Goal: Task Accomplishment & Management: Use online tool/utility

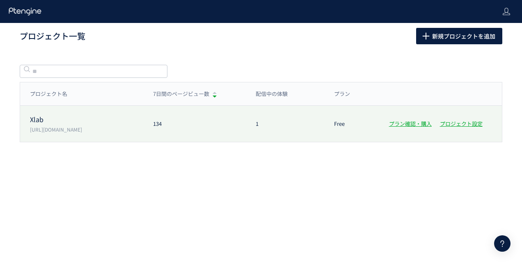
click at [72, 133] on div "Xlab https://xlab.v2.nex-pro.com/ 134 1 Free プラン確認・購入 プロジェクト設定" at bounding box center [261, 124] width 482 height 36
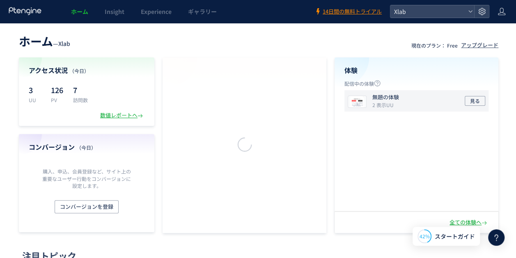
click at [364, 103] on img at bounding box center [357, 101] width 18 height 11
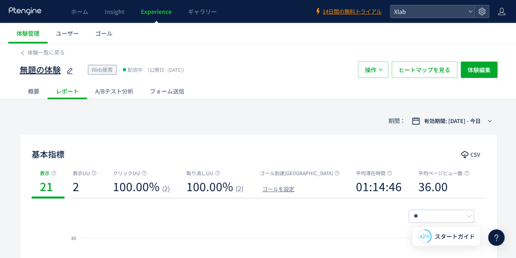
click at [69, 71] on icon at bounding box center [70, 71] width 10 height 10
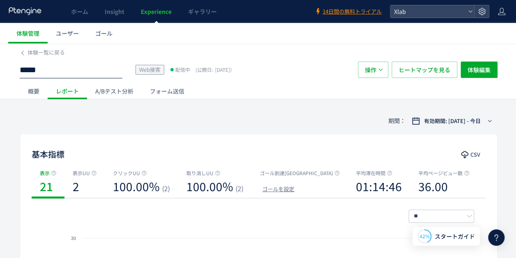
click at [38, 90] on div "概要" at bounding box center [34, 91] width 28 height 16
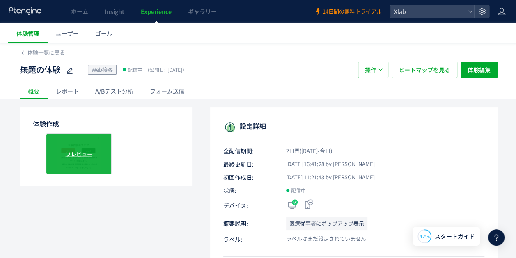
click at [91, 153] on span "プレビュー" at bounding box center [79, 154] width 27 height 8
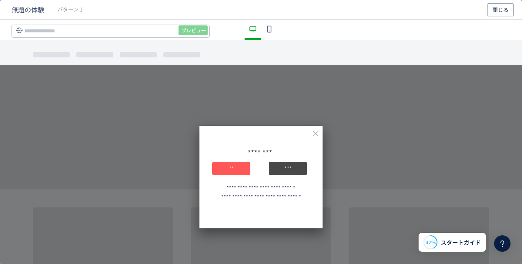
click at [312, 136] on icon "dialog" at bounding box center [315, 133] width 7 height 7
click at [503, 5] on button "閉じる" at bounding box center [500, 9] width 27 height 13
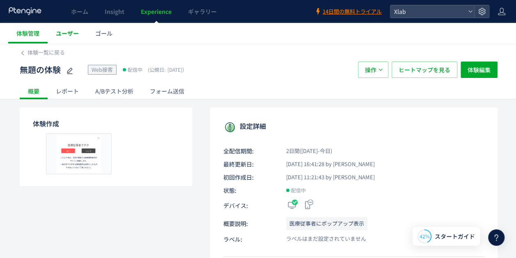
click at [74, 28] on link "ユーザー" at bounding box center [67, 33] width 39 height 21
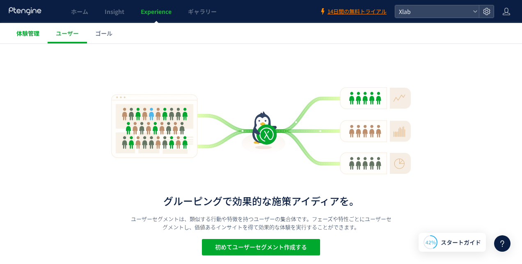
click at [32, 34] on span "体験管理" at bounding box center [27, 33] width 23 height 8
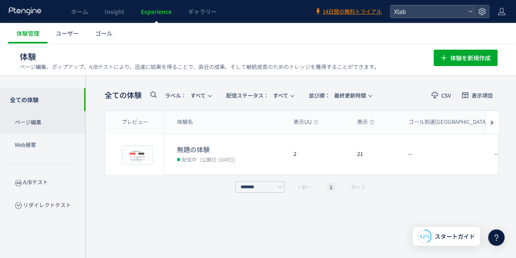
click at [62, 125] on p "ページ編集" at bounding box center [42, 122] width 85 height 23
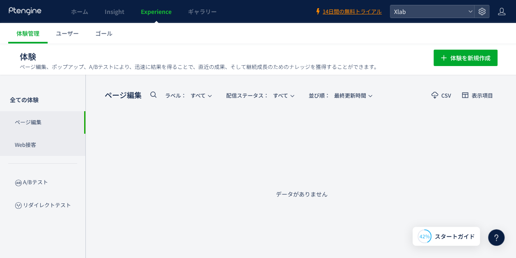
click at [54, 140] on p "Web接客" at bounding box center [42, 145] width 85 height 23
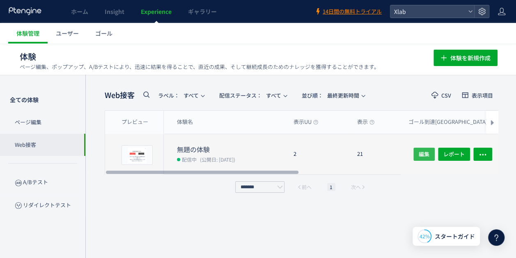
click at [419, 152] on button "編集" at bounding box center [423, 154] width 21 height 13
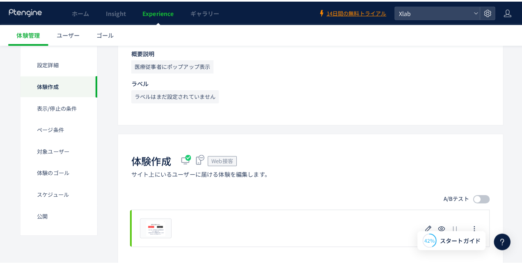
scroll to position [205, 0]
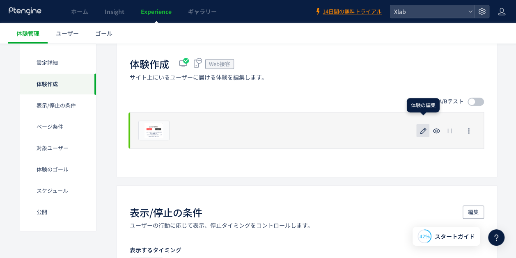
click at [423, 126] on icon "button" at bounding box center [423, 131] width 10 height 10
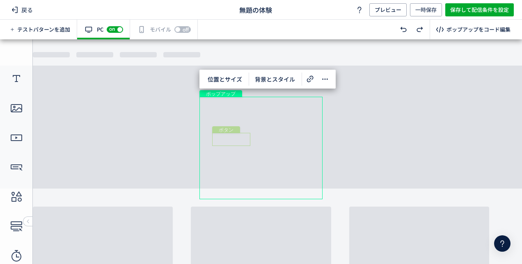
click at [240, 137] on div "ボタン" at bounding box center [231, 139] width 38 height 13
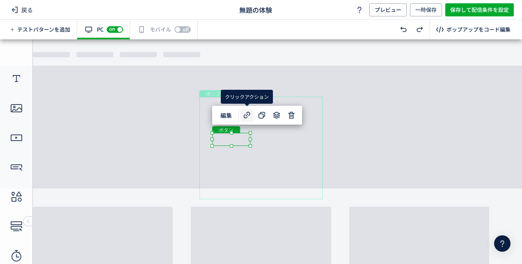
click at [251, 115] on icon at bounding box center [247, 115] width 10 height 10
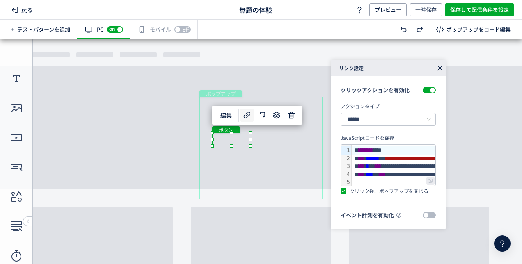
click at [431, 182] on div at bounding box center [430, 181] width 8 height 8
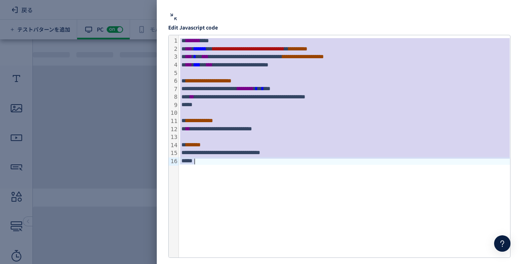
copy div "**********"
click at [304, 89] on div "**********" at bounding box center [345, 89] width 332 height 8
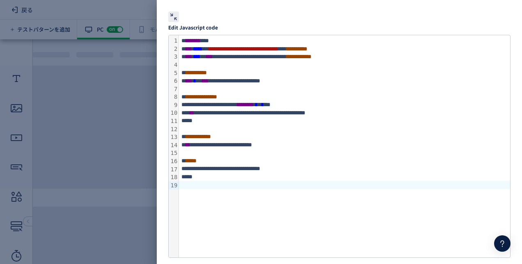
click at [174, 18] on div at bounding box center [173, 16] width 11 height 11
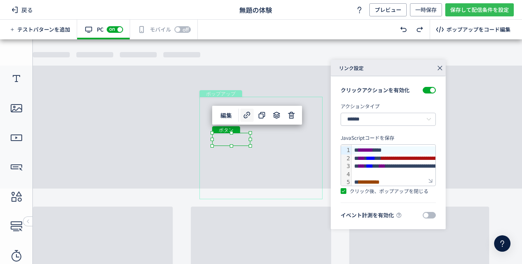
click at [459, 7] on span "保存して配信条件を設定" at bounding box center [479, 9] width 59 height 13
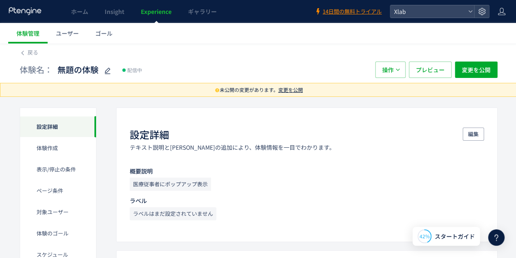
click at [285, 88] on span "変更を公開" at bounding box center [290, 89] width 25 height 7
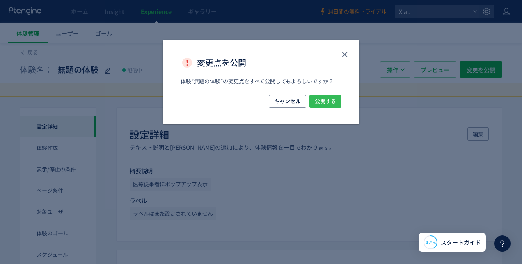
click at [327, 101] on span "公開する" at bounding box center [325, 101] width 21 height 13
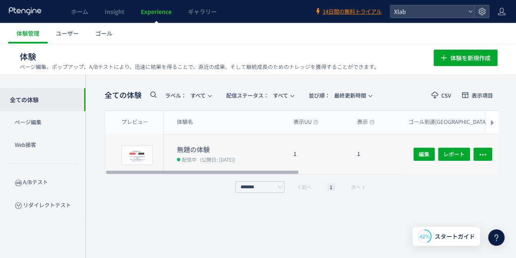
click at [201, 151] on dt "無題の体験" at bounding box center [232, 149] width 110 height 9
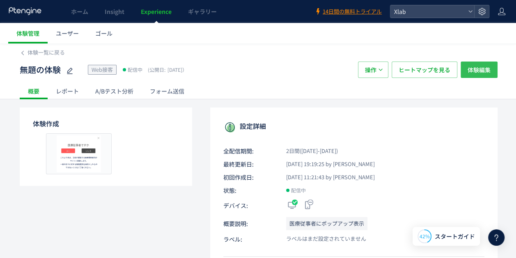
click at [467, 72] on span "体験編集" at bounding box center [478, 70] width 23 height 16
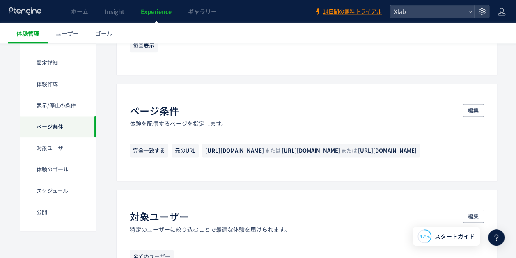
scroll to position [410, 0]
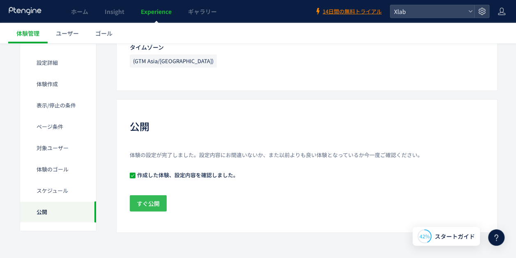
click at [157, 201] on span "すぐ公開" at bounding box center [148, 203] width 23 height 16
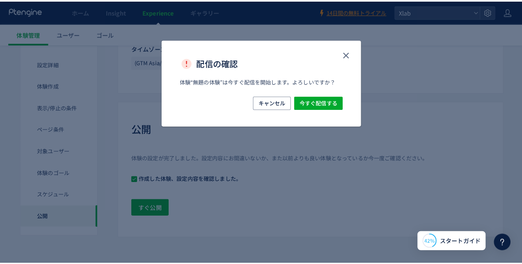
scroll to position [1029, 0]
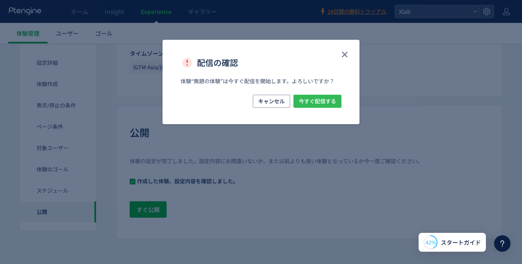
click at [313, 99] on span "今すぐ配信する" at bounding box center [317, 101] width 37 height 13
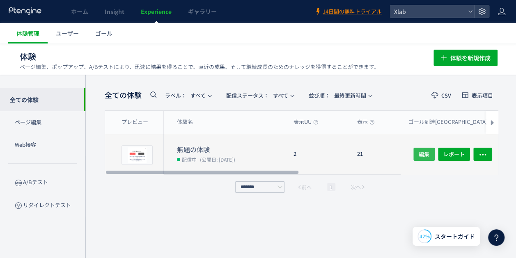
click at [423, 150] on span "編集" at bounding box center [424, 154] width 11 height 13
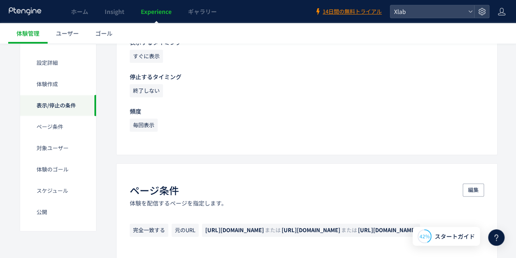
scroll to position [369, 0]
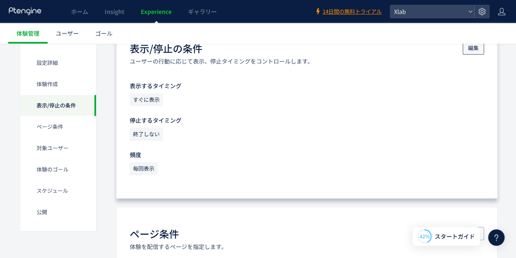
click at [470, 47] on span "編集" at bounding box center [473, 47] width 11 height 13
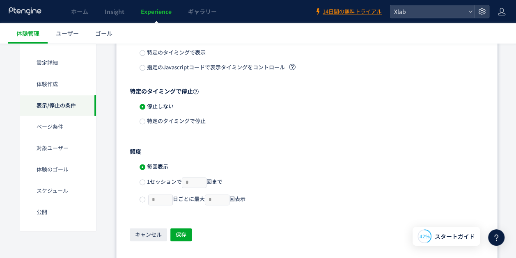
scroll to position [492, 0]
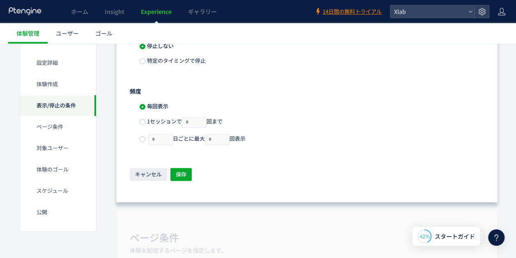
click at [160, 124] on span "1セッションで * 回まで" at bounding box center [183, 121] width 77 height 8
click at [142, 136] on span at bounding box center [143, 139] width 6 height 6
click at [183, 175] on span "保存" at bounding box center [181, 174] width 11 height 13
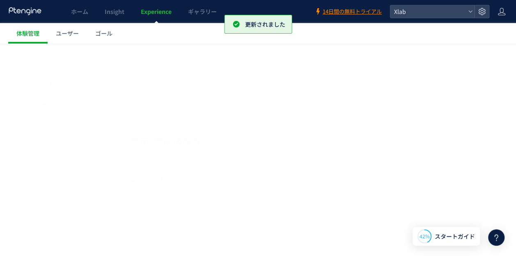
scroll to position [285, 0]
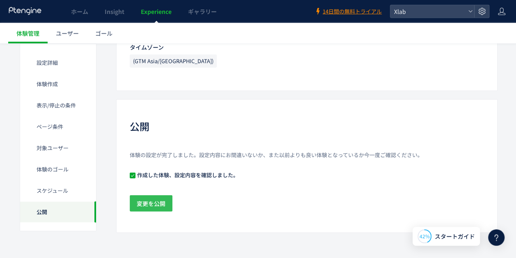
click at [151, 200] on span "変更を公開" at bounding box center [151, 203] width 29 height 16
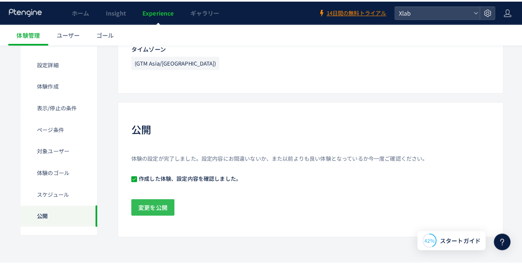
scroll to position [1037, 0]
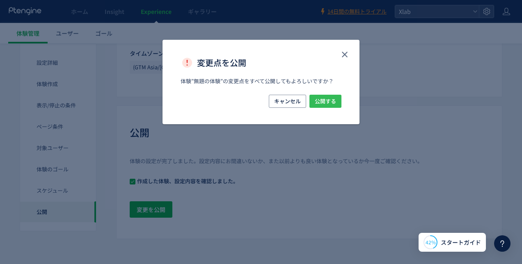
click at [335, 104] on span "公開する" at bounding box center [325, 101] width 21 height 13
